Goal: Information Seeking & Learning: Find specific fact

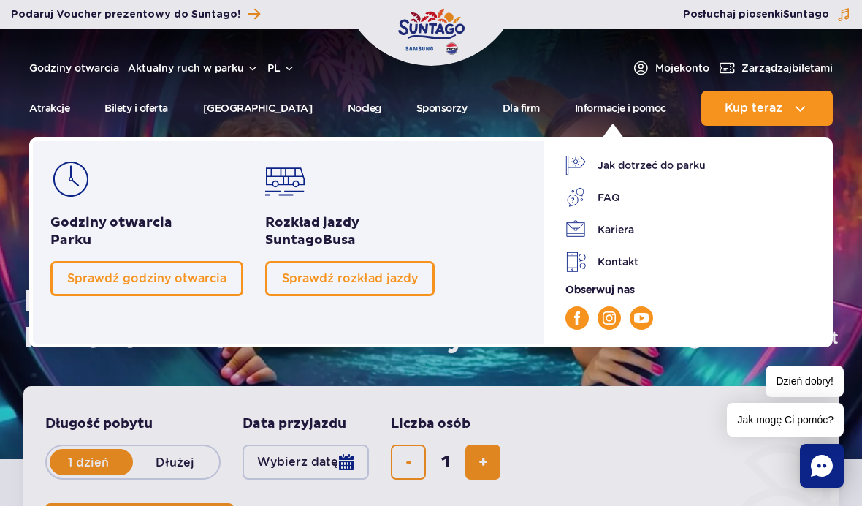
click at [613, 199] on link "FAQ" at bounding box center [691, 197] width 250 height 20
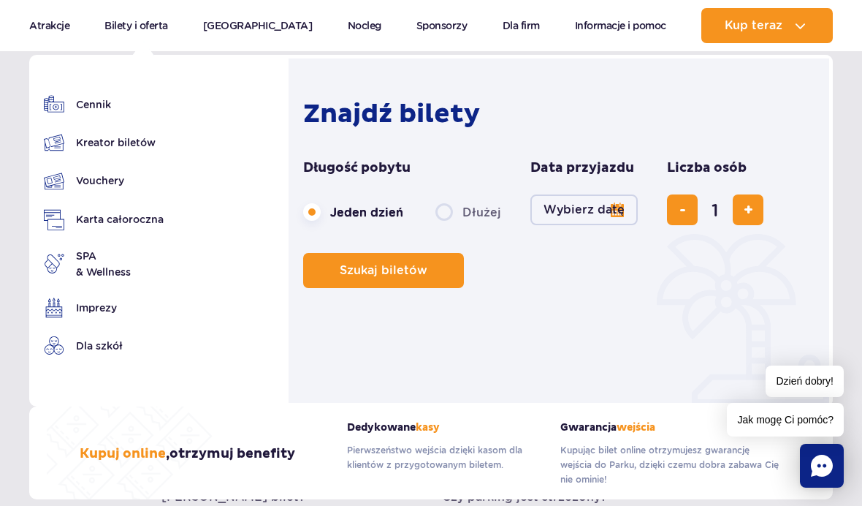
scroll to position [498, 0]
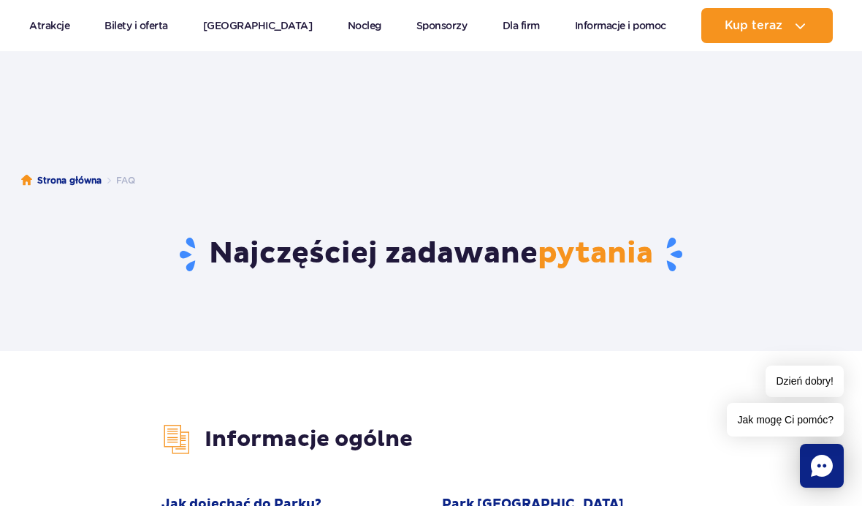
scroll to position [0, 0]
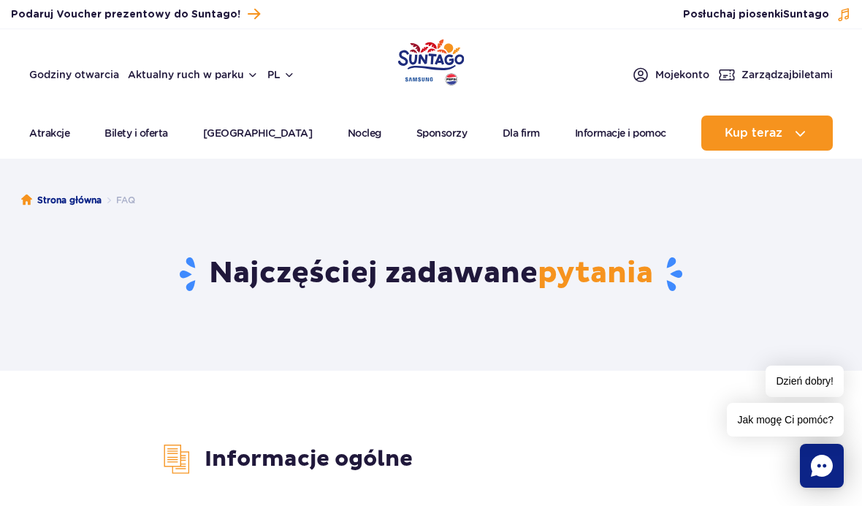
click at [75, 73] on link "Godziny otwarcia" at bounding box center [74, 74] width 90 height 15
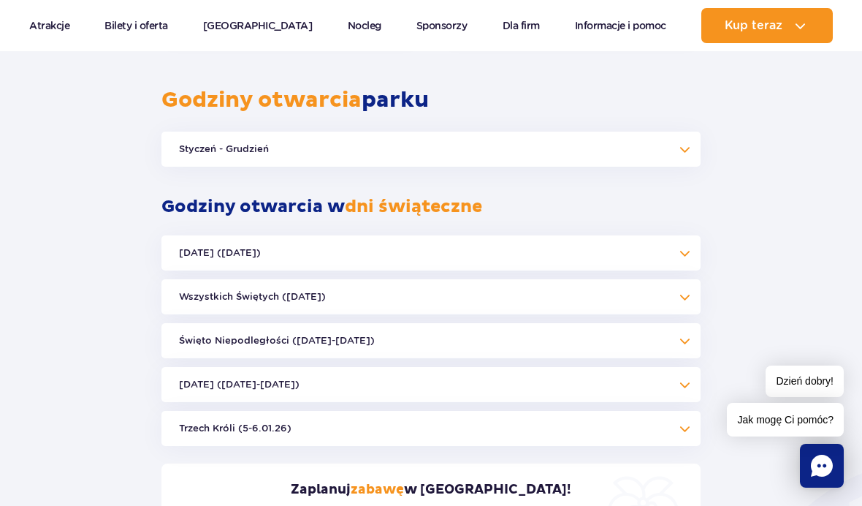
click at [620, 132] on button "Styczeń - Grudzień" at bounding box center [430, 149] width 539 height 35
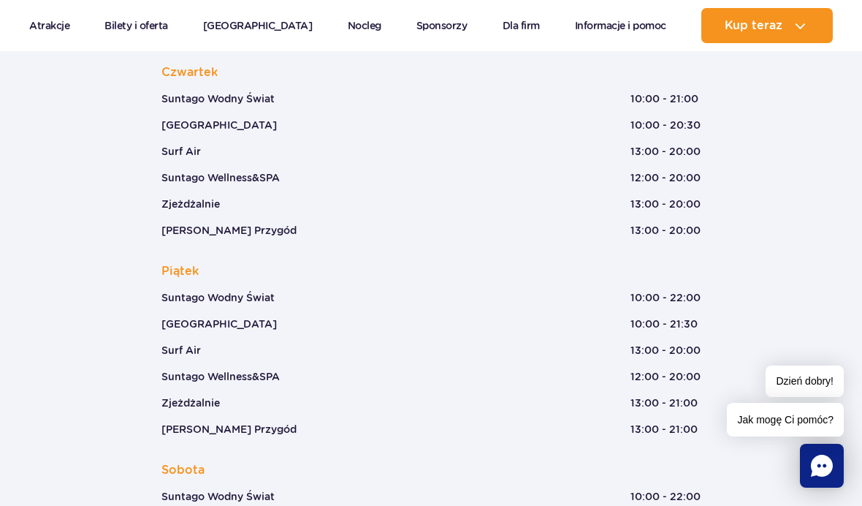
scroll to position [1788, 0]
click at [368, 262] on p "Piątek" at bounding box center [430, 271] width 539 height 18
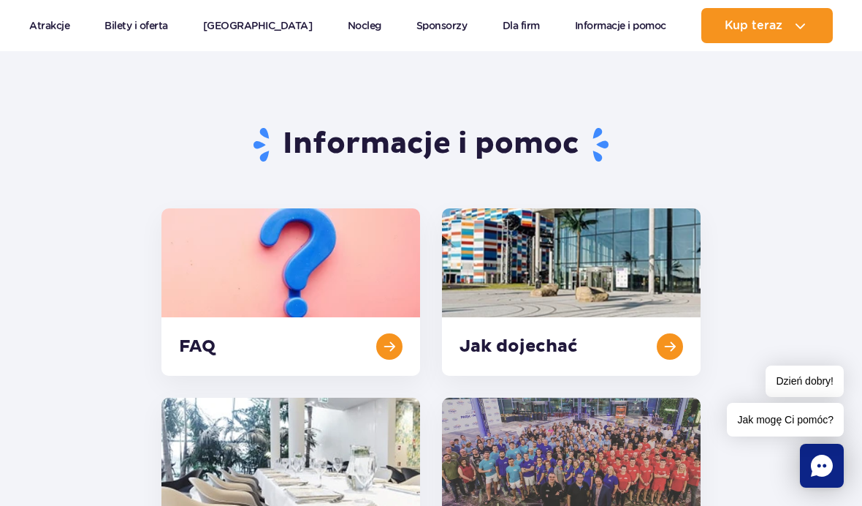
scroll to position [0, 0]
